Goal: Task Accomplishment & Management: Manage account settings

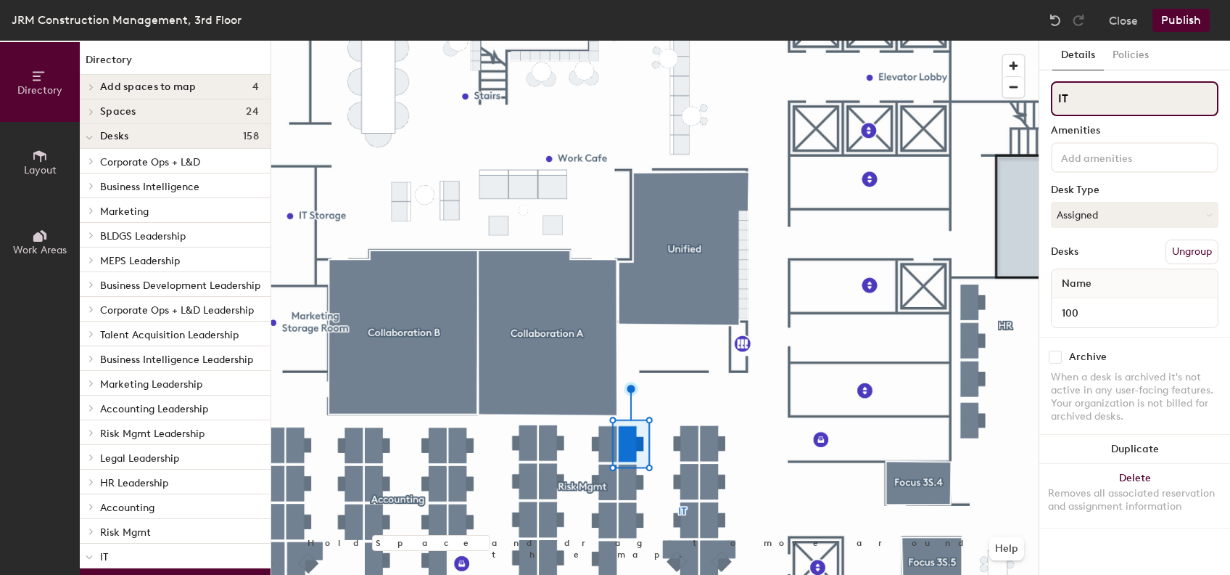
click at [1073, 103] on input "IT" at bounding box center [1135, 98] width 168 height 35
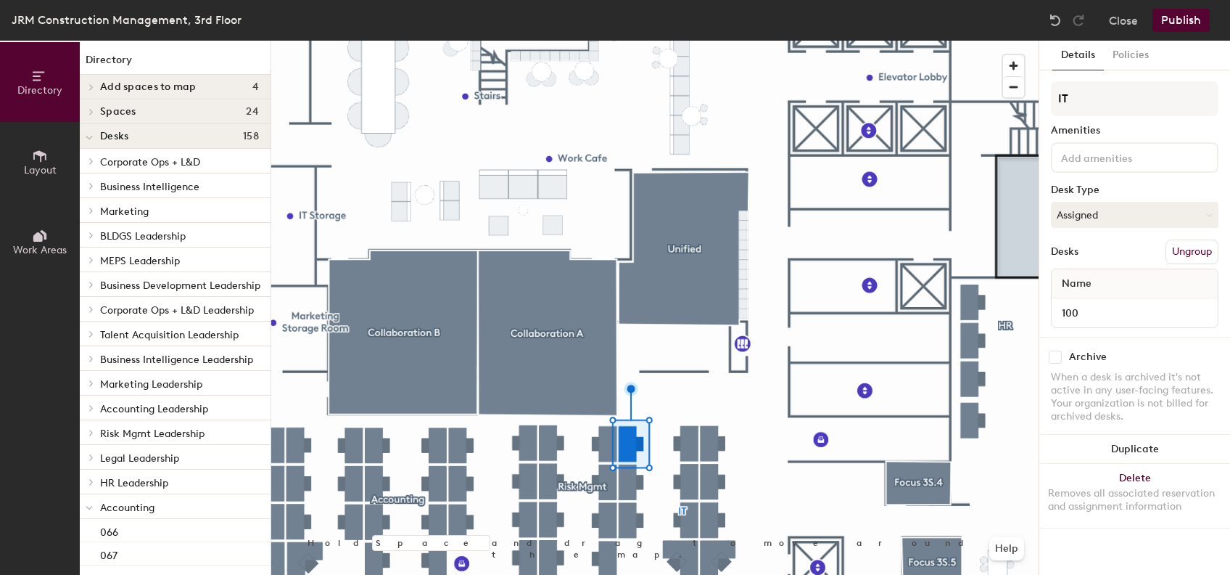
click at [1178, 258] on button "Ungroup" at bounding box center [1192, 251] width 53 height 25
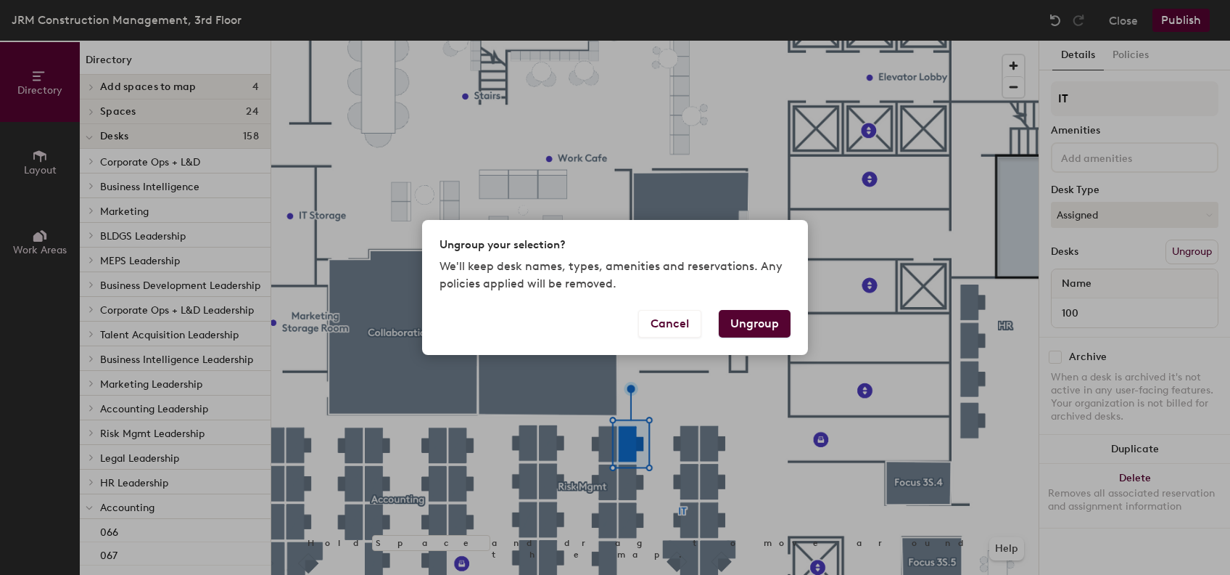
click at [752, 321] on button "Ungroup" at bounding box center [755, 324] width 72 height 28
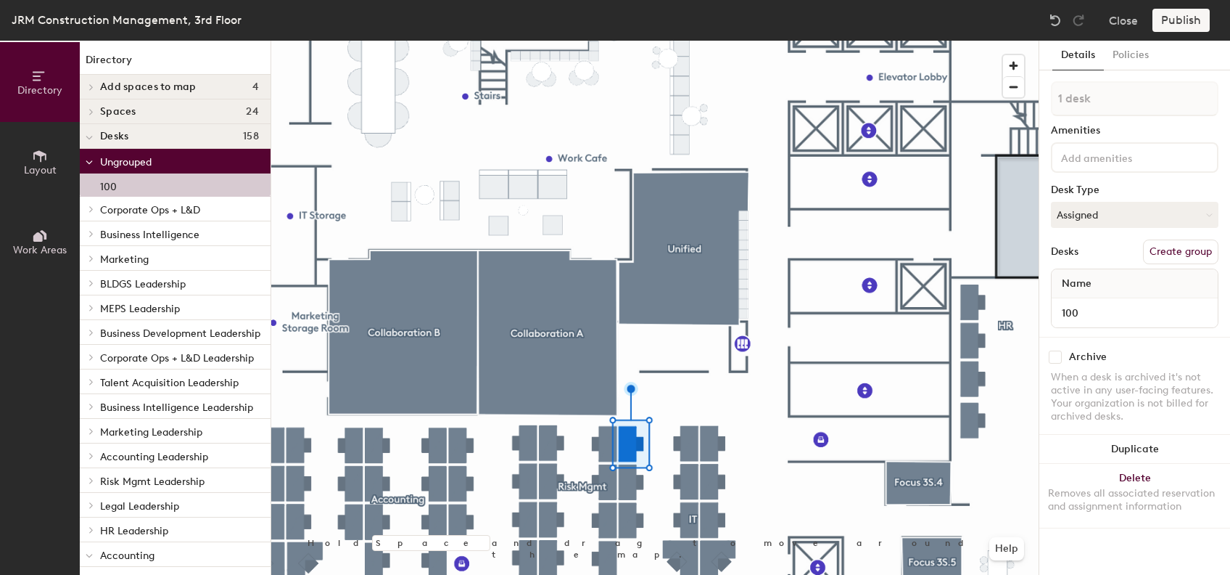
scroll to position [47, 0]
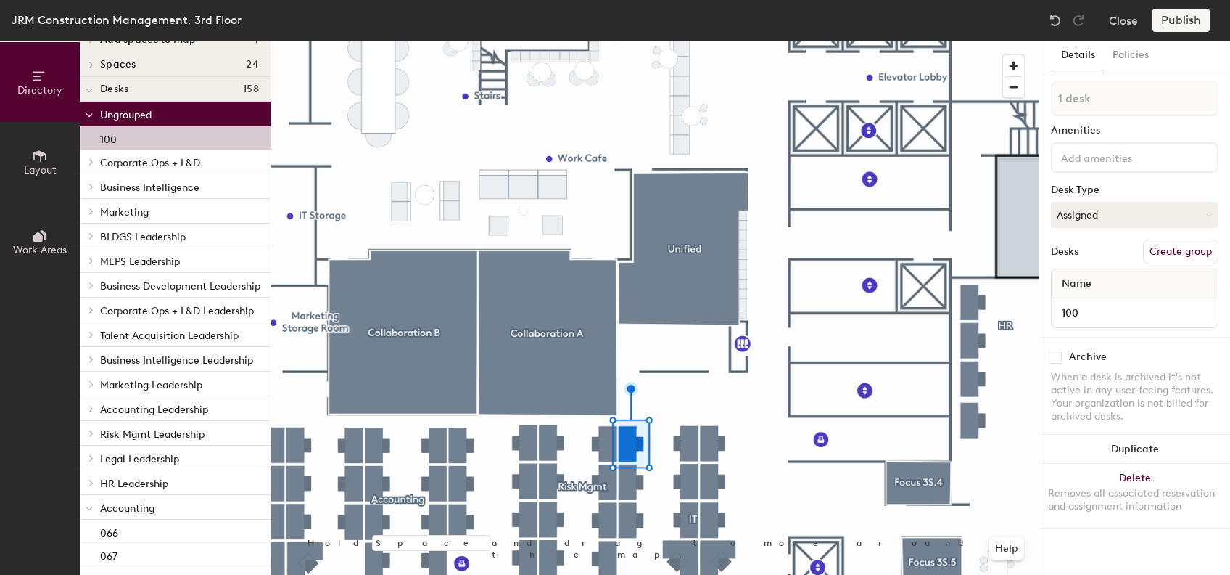
click at [147, 505] on span "Accounting" at bounding box center [127, 508] width 54 height 12
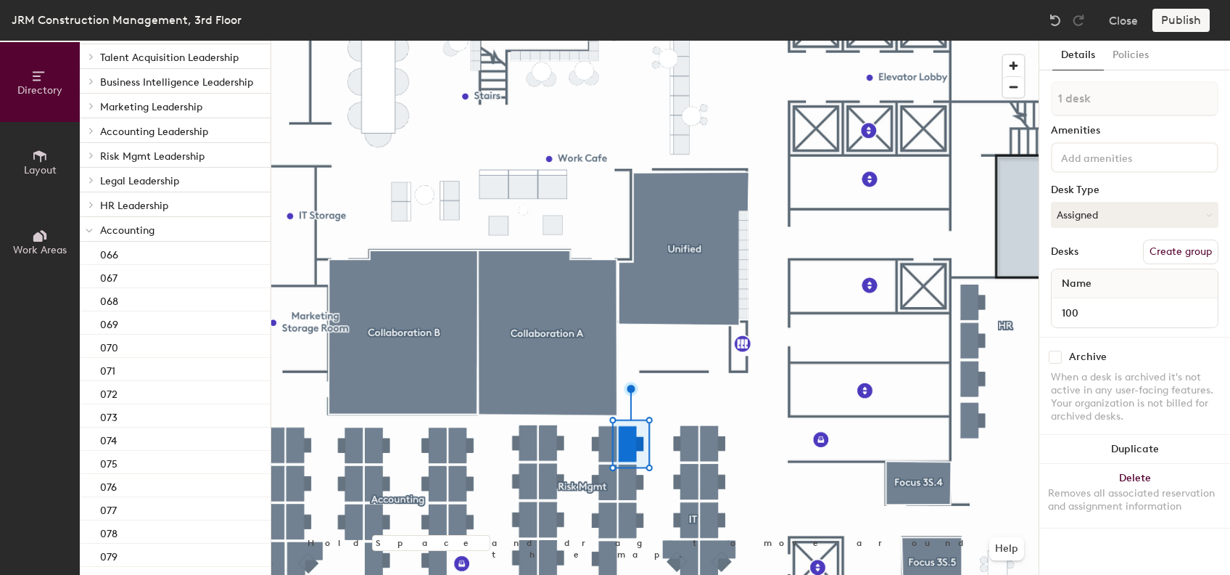
scroll to position [325, 0]
click at [191, 224] on p "Accounting" at bounding box center [179, 229] width 159 height 19
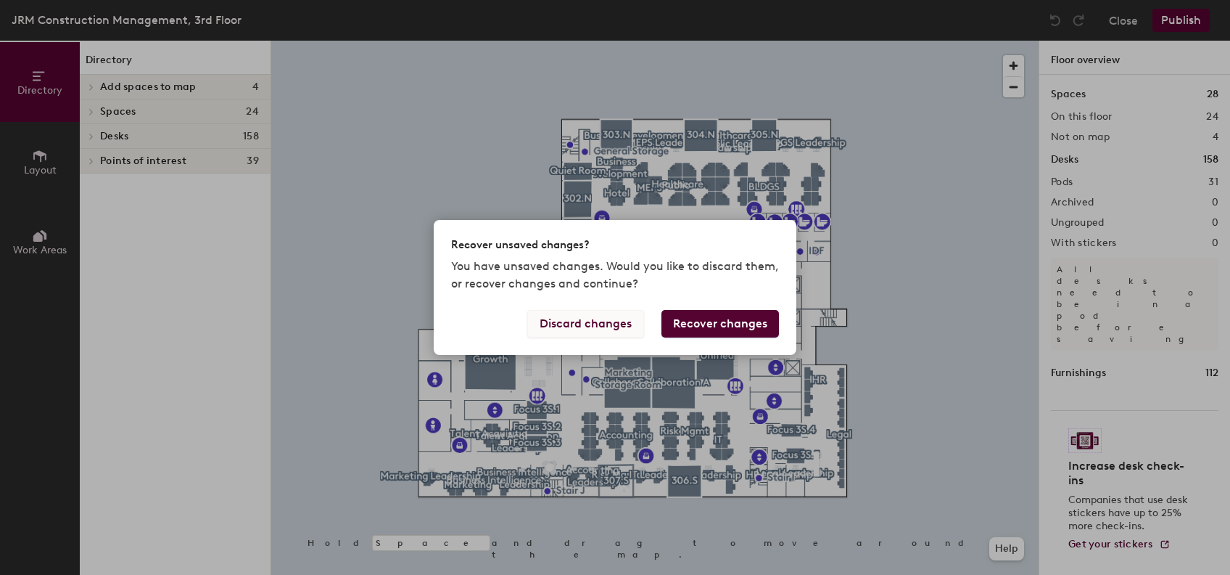
click at [609, 329] on button "Discard changes" at bounding box center [585, 324] width 117 height 28
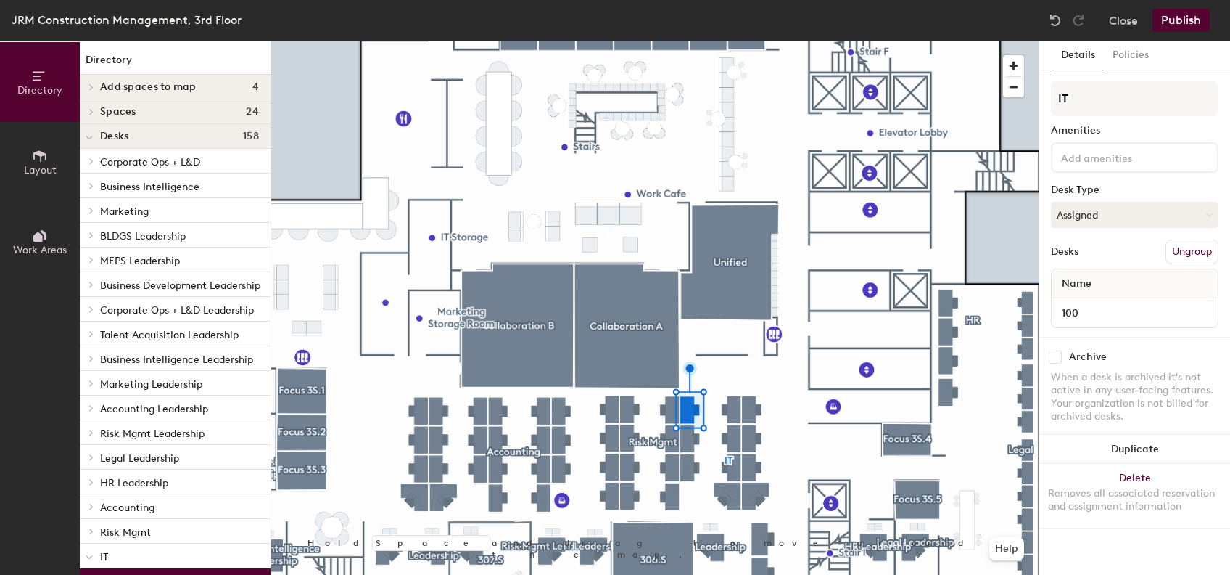
click at [1196, 258] on button "Ungroup" at bounding box center [1192, 251] width 53 height 25
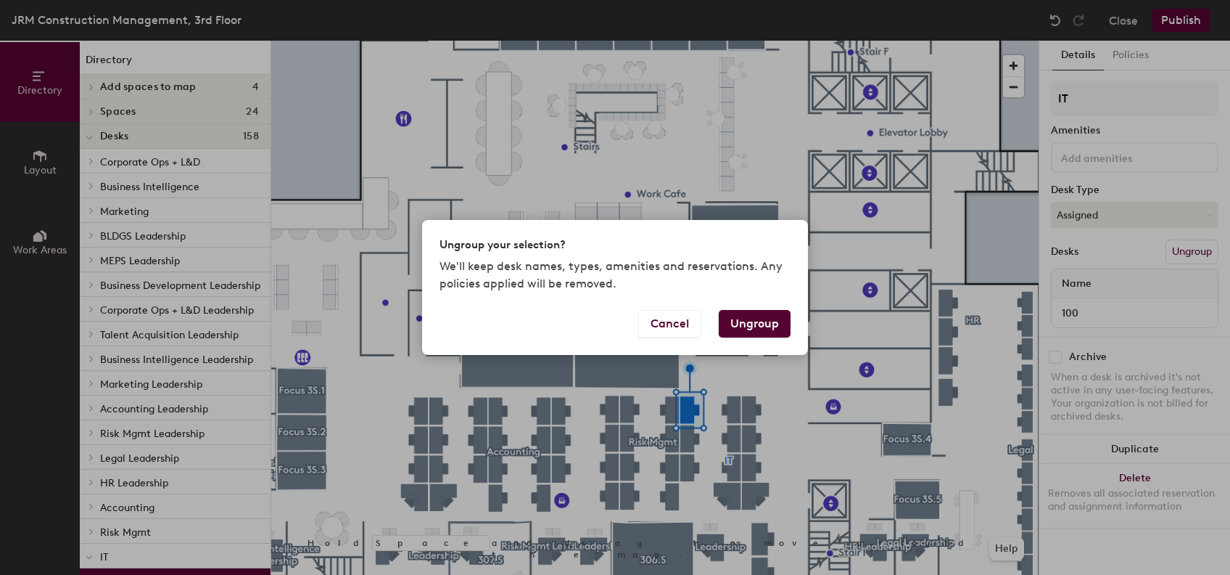
click at [733, 323] on button "Ungroup" at bounding box center [755, 324] width 72 height 28
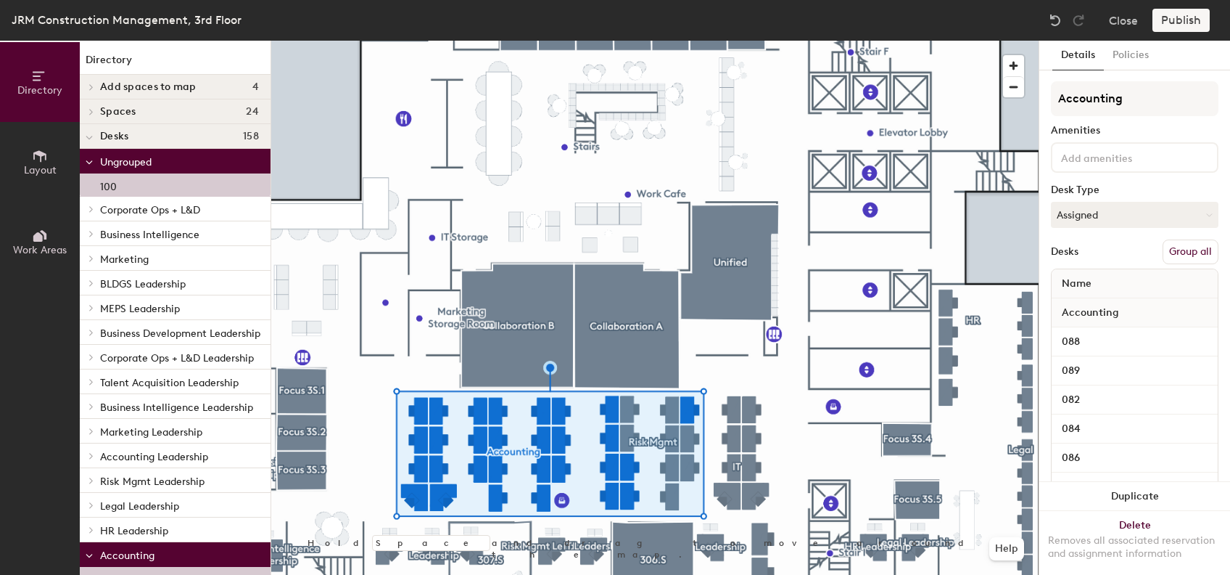
click at [1176, 252] on button "Group all" at bounding box center [1191, 251] width 56 height 25
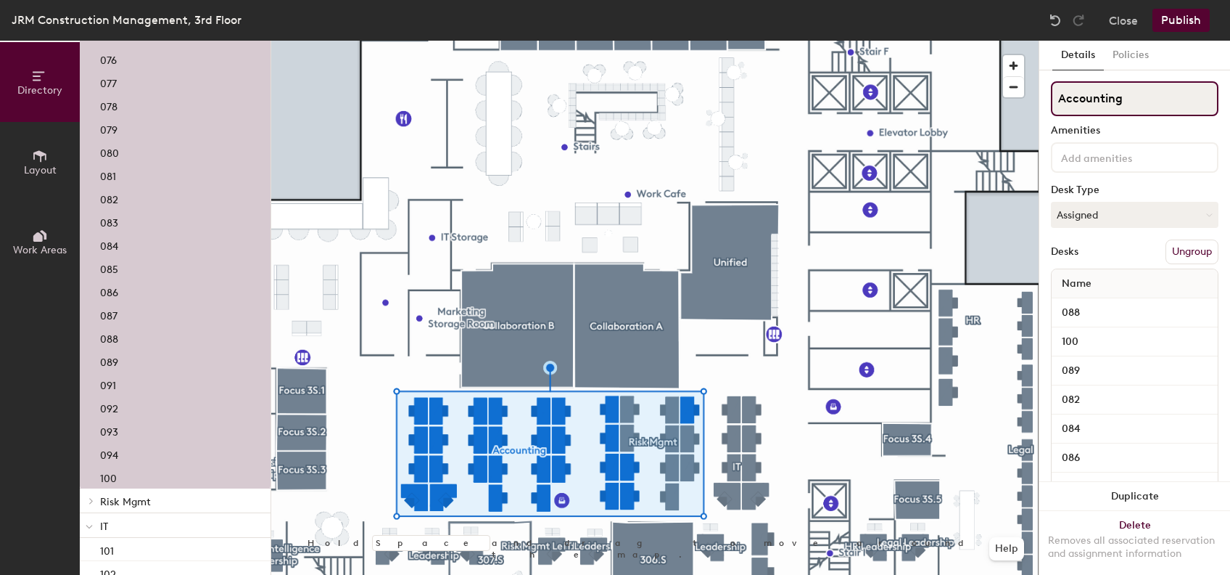
scroll to position [736, 0]
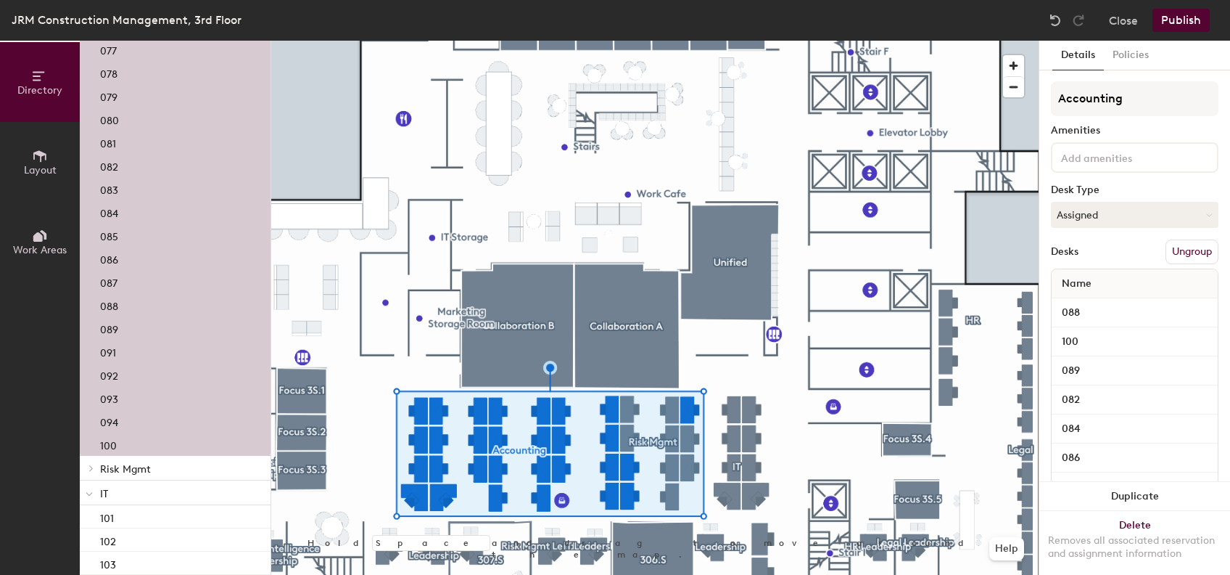
click at [1184, 20] on button "Publish" at bounding box center [1181, 20] width 57 height 23
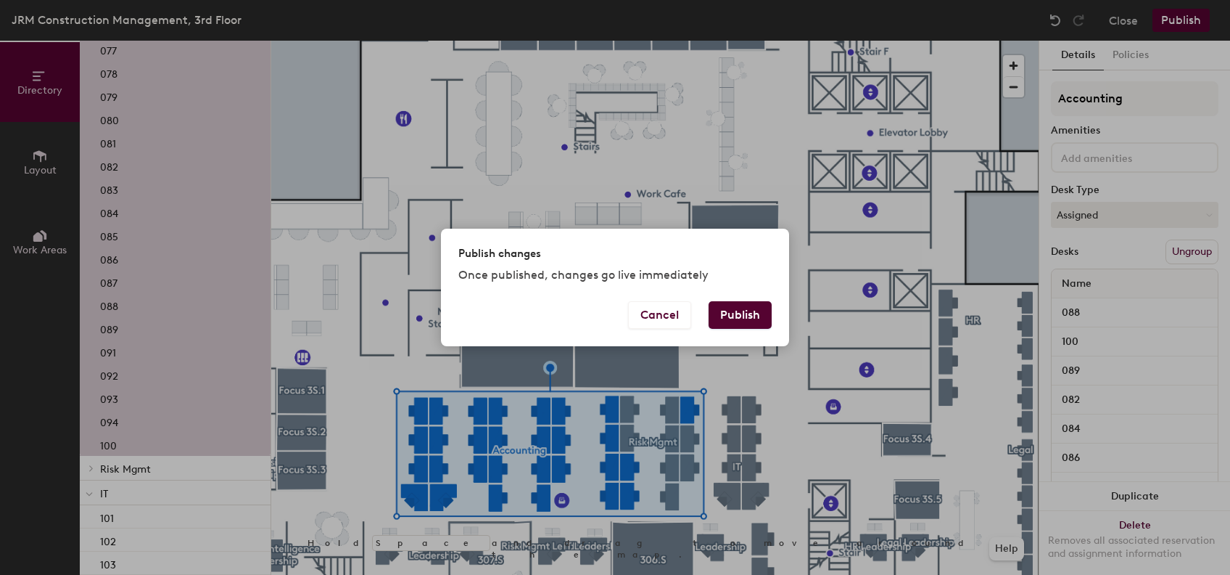
click at [740, 318] on button "Publish" at bounding box center [740, 315] width 63 height 28
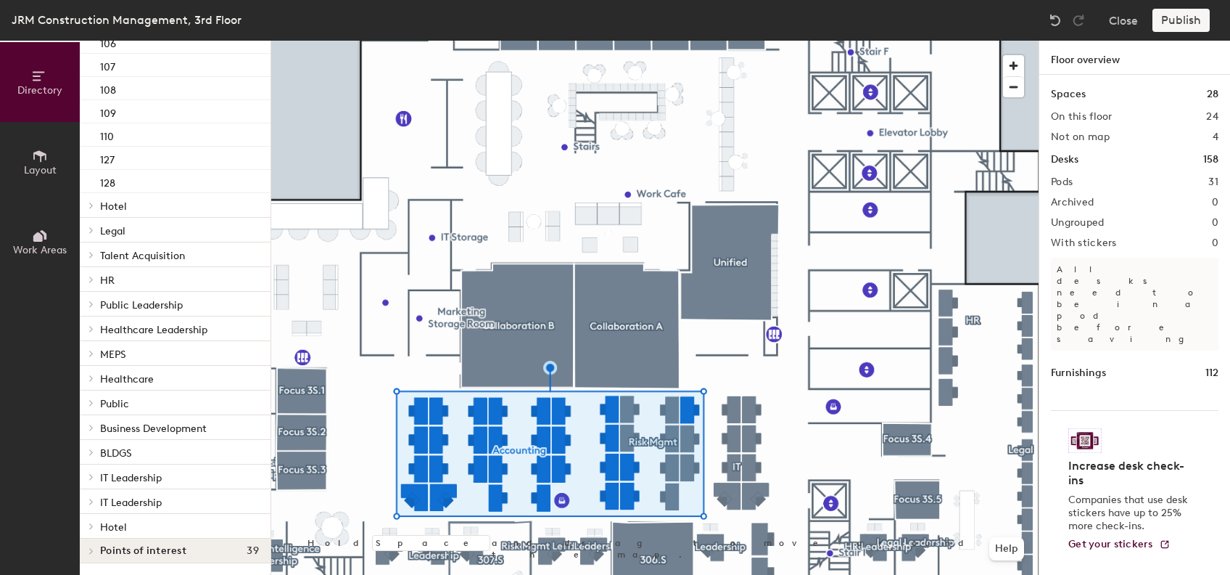
scroll to position [63, 0]
